Goal: Communication & Community: Participate in discussion

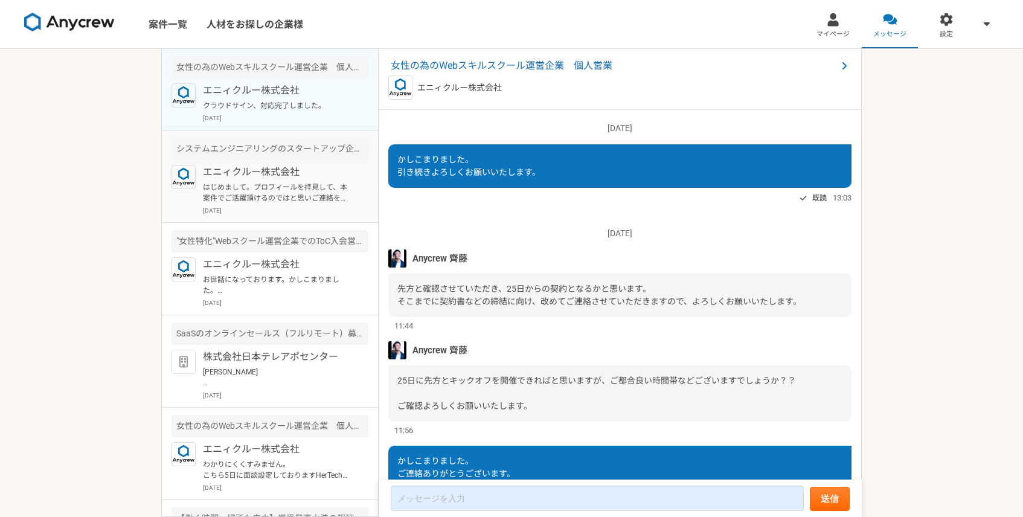
scroll to position [977, 0]
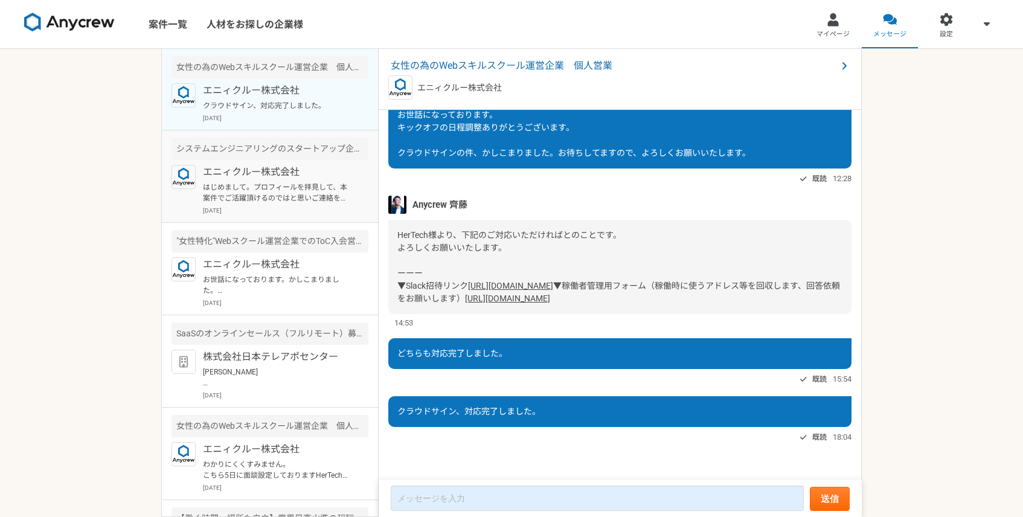
click at [268, 182] on p "はじめまして。プロフィールを拝見して、本案件でご活躍頂けるのではと思いご連絡を差し上げました。 案件ページの内容をご確認頂き、もし条件など合致されるようでした…" at bounding box center [277, 193] width 149 height 22
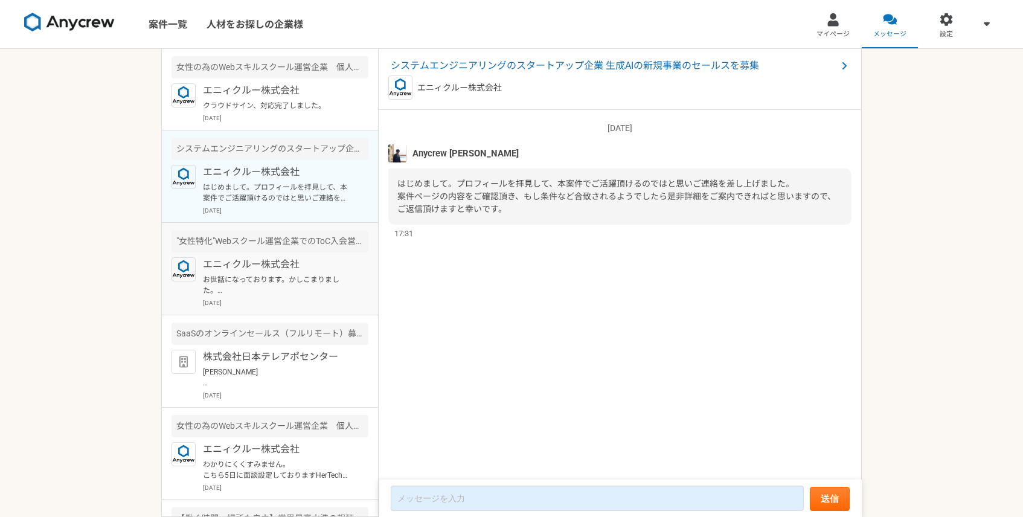
click at [271, 263] on p "エニィクルー株式会社" at bounding box center [277, 264] width 149 height 14
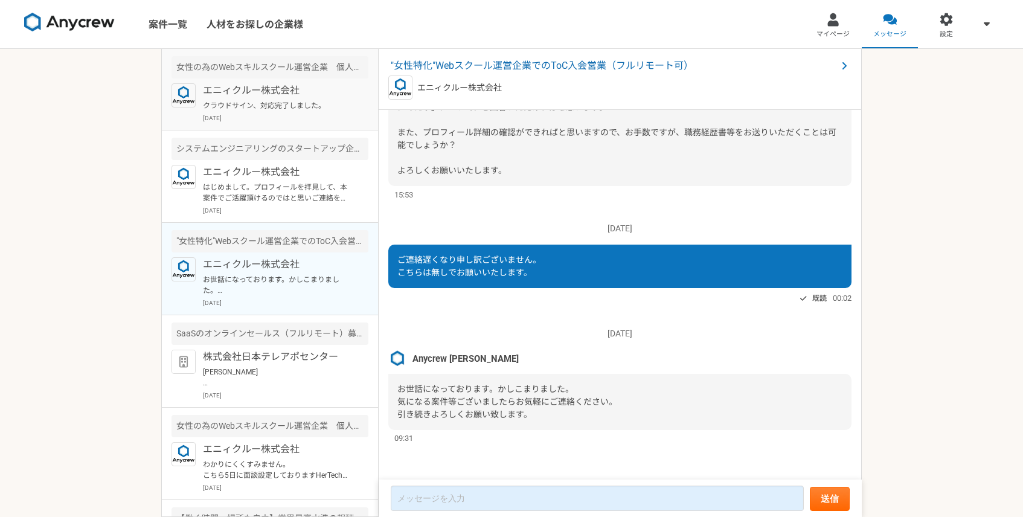
click at [269, 114] on p "[DATE]" at bounding box center [286, 118] width 166 height 9
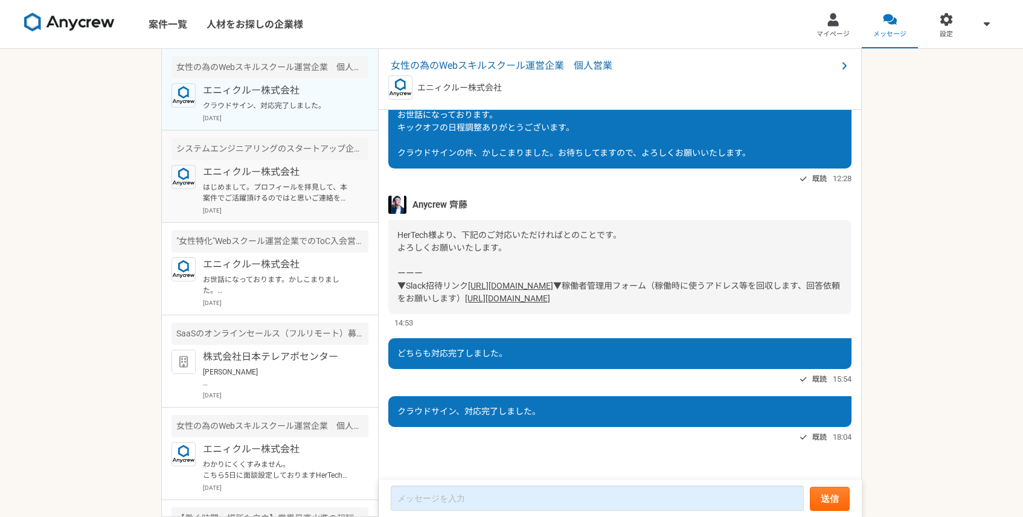
click at [275, 165] on p "エニィクルー株式会社" at bounding box center [277, 172] width 149 height 14
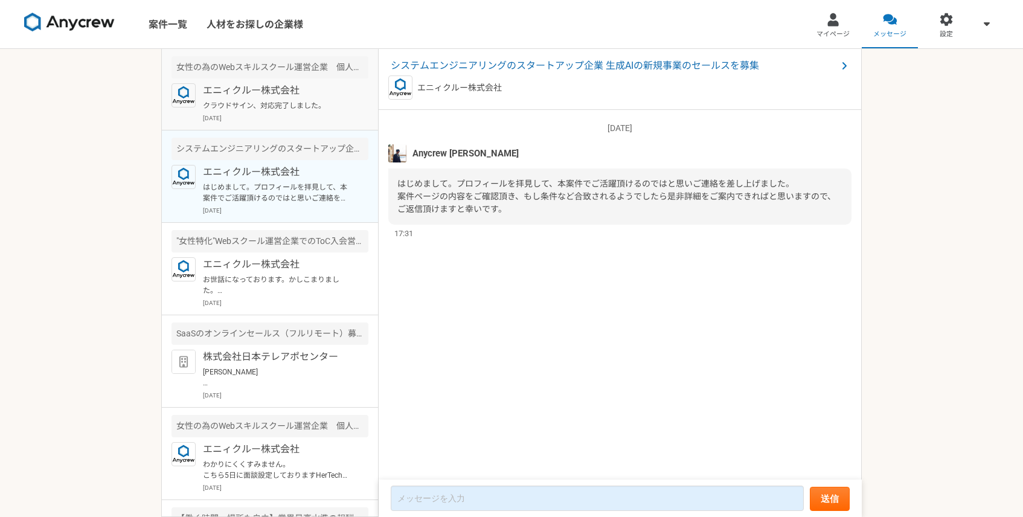
click at [277, 106] on p "クラウドサイン、対応完了しました。" at bounding box center [277, 105] width 149 height 11
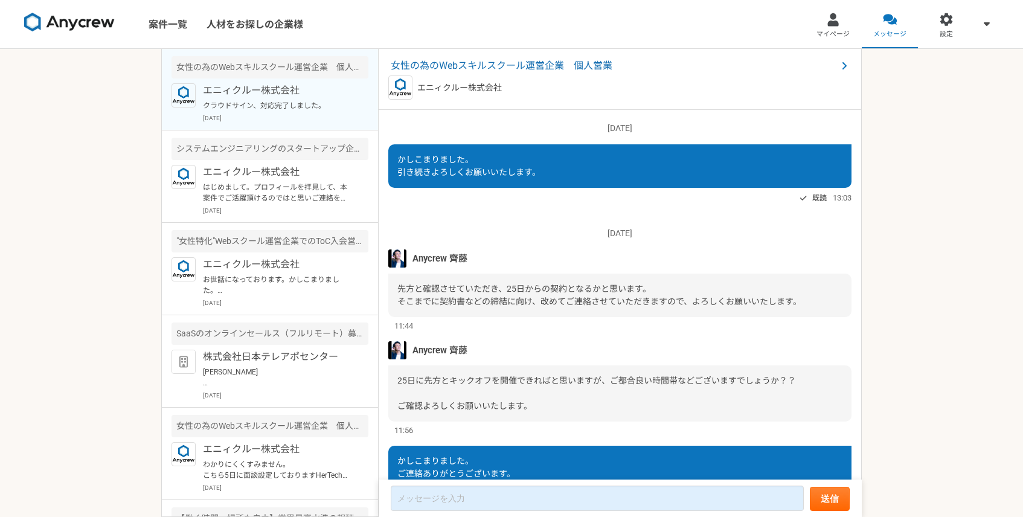
scroll to position [977, 0]
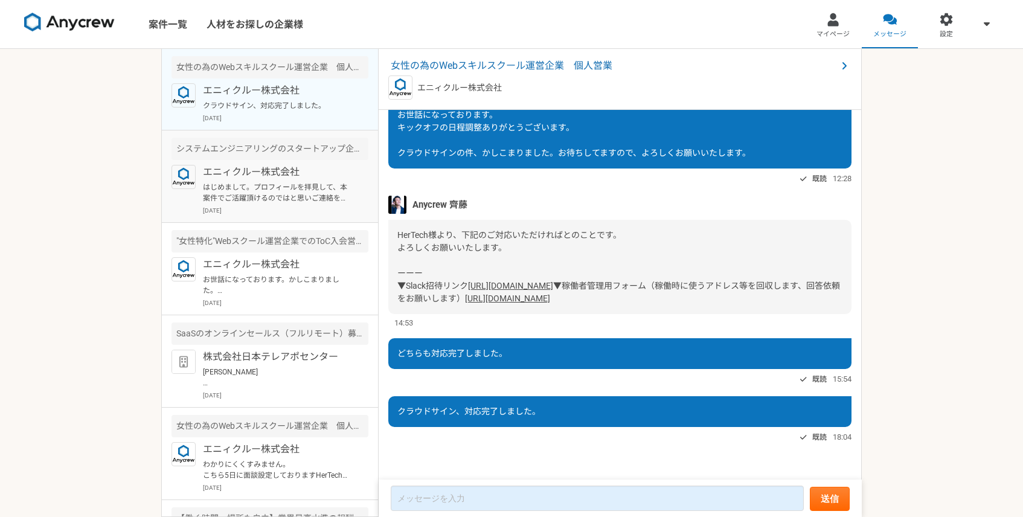
click at [281, 166] on p "エニィクルー株式会社" at bounding box center [277, 172] width 149 height 14
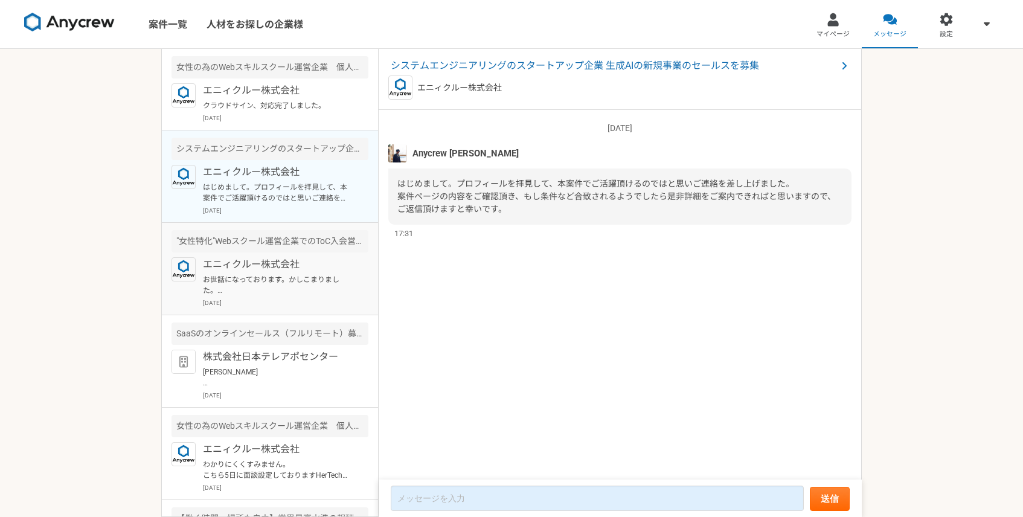
click at [281, 255] on article ""女性特化"Webスクール運営企業でのToC入会営業（フルリモート可） エニィクルー株式会社 お世話になっております。かしこまりました。 気になる案件等ござい…" at bounding box center [270, 269] width 216 height 92
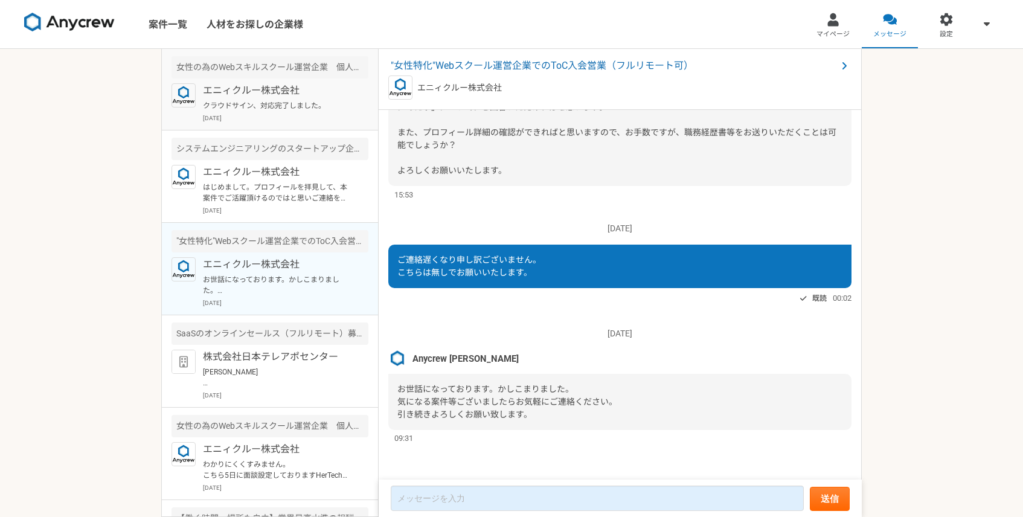
click at [280, 118] on p "[DATE]" at bounding box center [286, 118] width 166 height 9
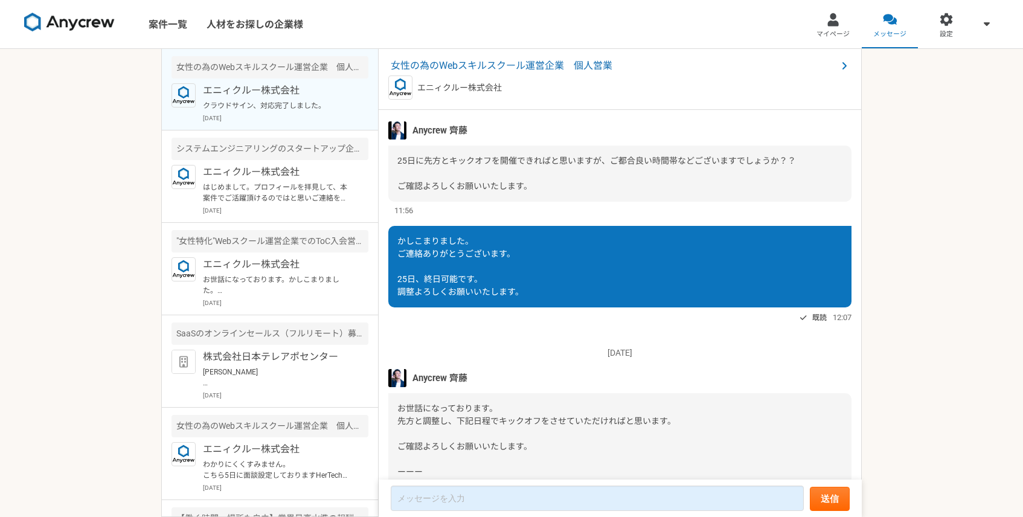
scroll to position [977, 0]
